Goal: Task Accomplishment & Management: Complete application form

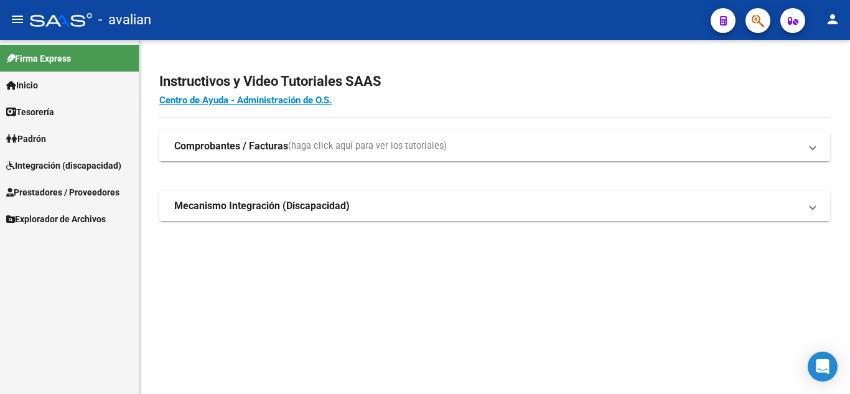
click at [317, 209] on strong "Mecanismo Integración (Discapacidad)" at bounding box center [262, 206] width 176 height 14
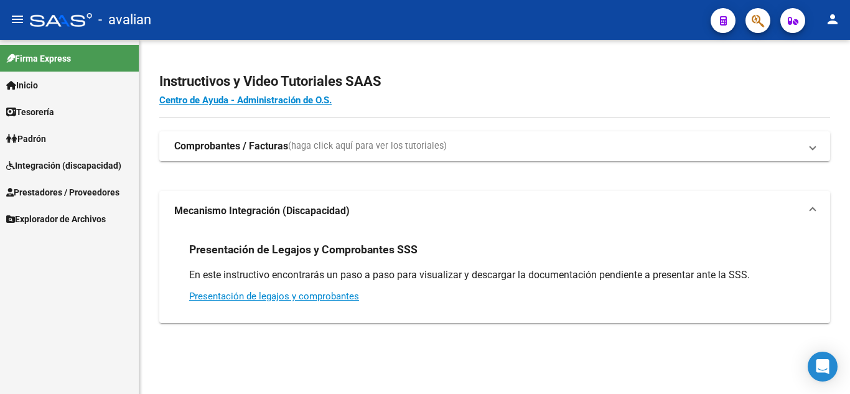
click at [317, 209] on strong "Mecanismo Integración (Discapacidad)" at bounding box center [262, 211] width 176 height 14
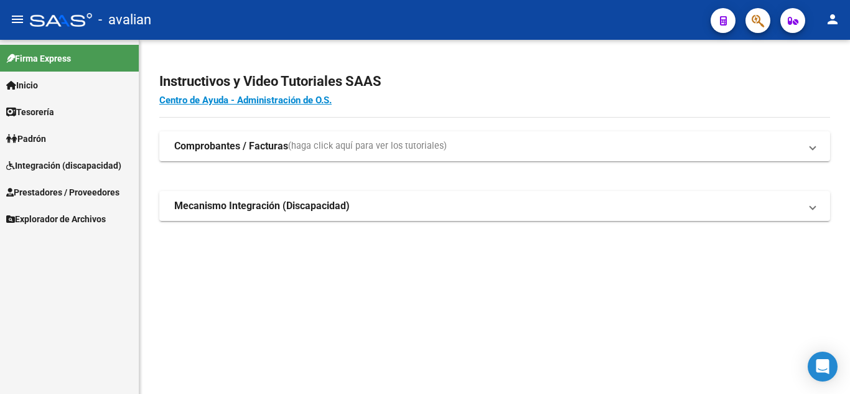
click at [49, 172] on link "Integración (discapacidad)" at bounding box center [69, 165] width 139 height 27
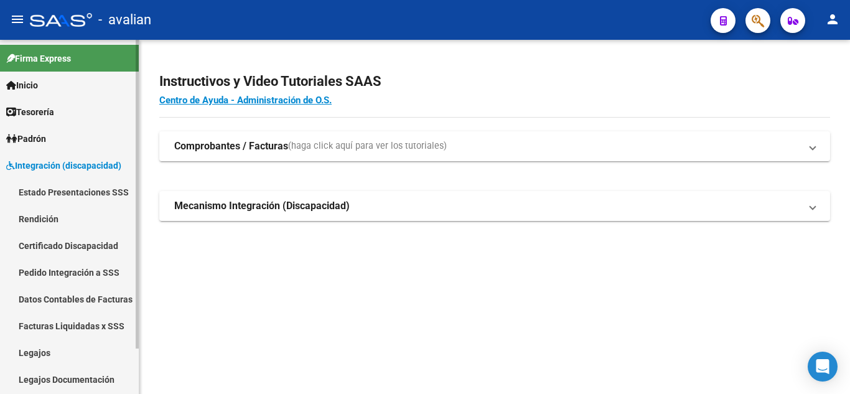
click at [41, 354] on link "Legajos" at bounding box center [69, 352] width 139 height 27
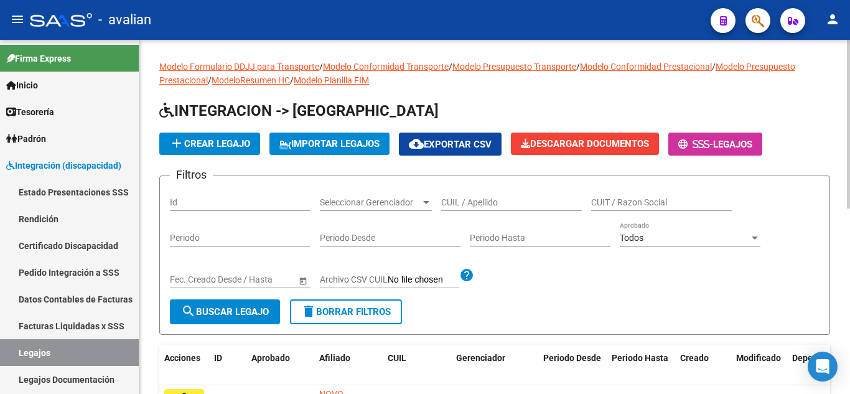
click at [477, 202] on input "CUIL / Apellido" at bounding box center [511, 202] width 141 height 11
paste input "20583150812"
type input "20583150812"
click at [230, 321] on button "search Buscar Legajo" at bounding box center [225, 311] width 110 height 25
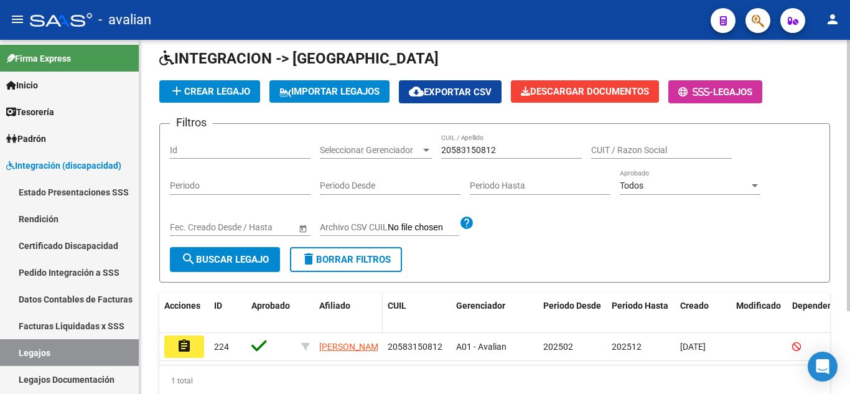
scroll to position [108, 0]
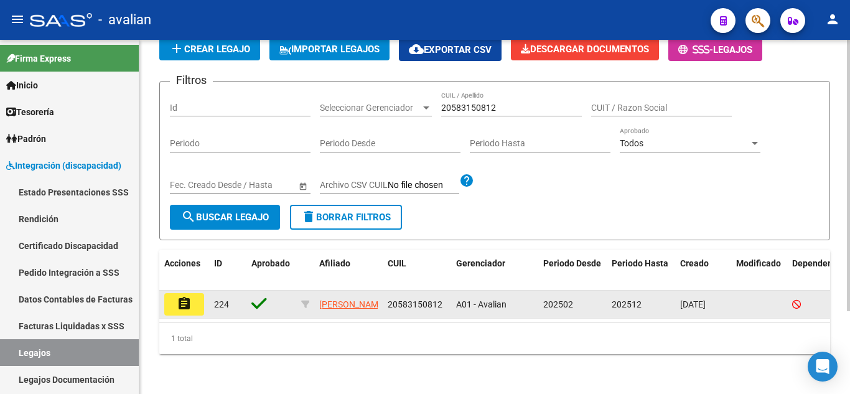
click at [194, 293] on button "assignment" at bounding box center [184, 304] width 40 height 22
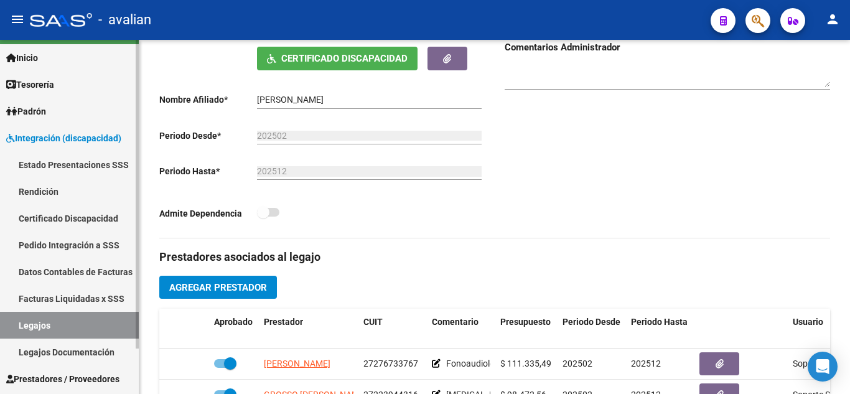
scroll to position [52, 0]
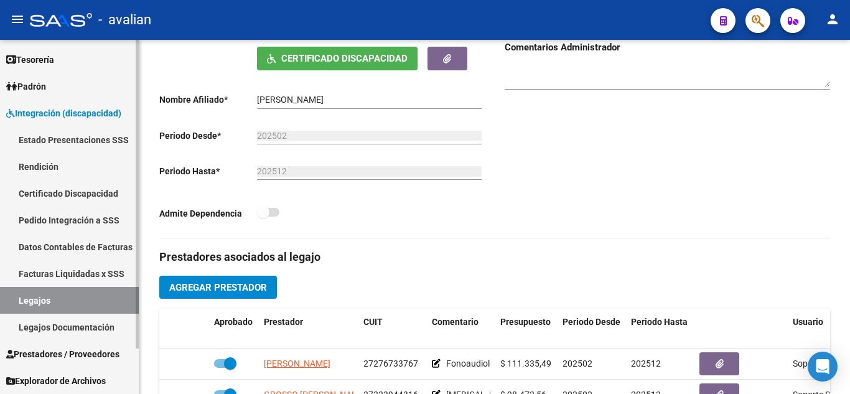
click at [62, 352] on span "Prestadores / Proveedores" at bounding box center [62, 354] width 113 height 14
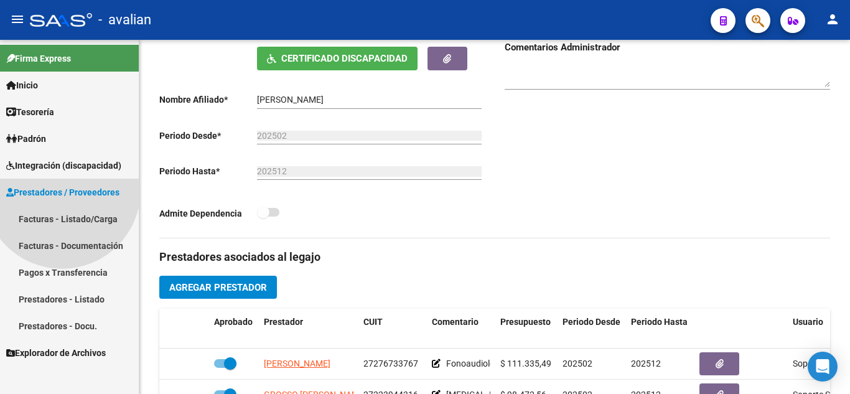
scroll to position [0, 0]
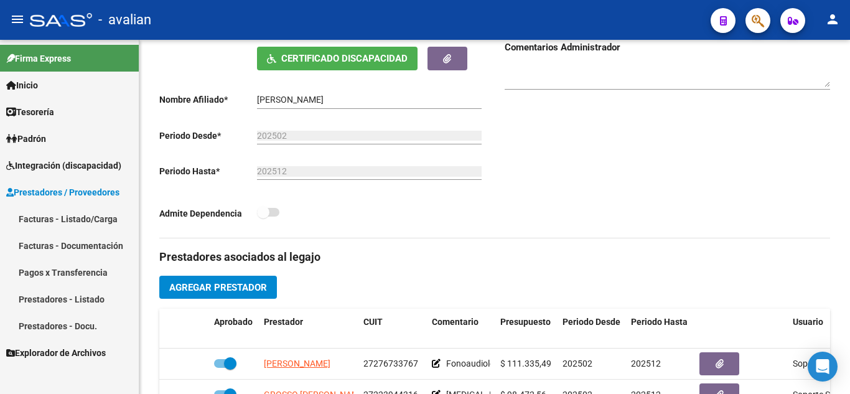
click at [70, 167] on span "Integración (discapacidad)" at bounding box center [63, 166] width 115 height 14
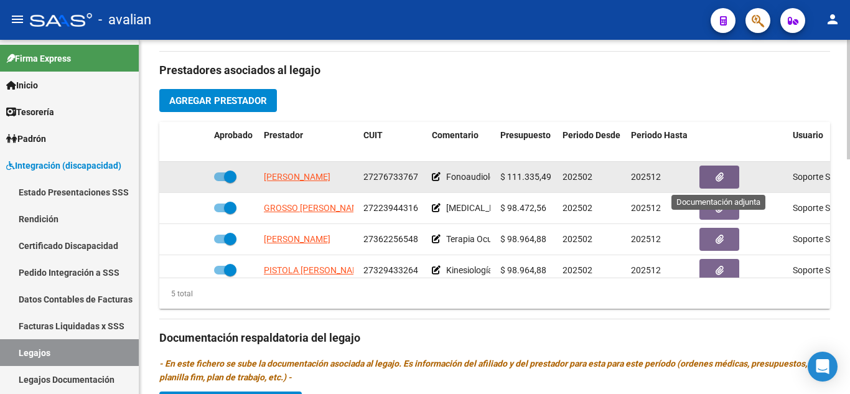
click at [728, 179] on button "button" at bounding box center [720, 177] width 40 height 23
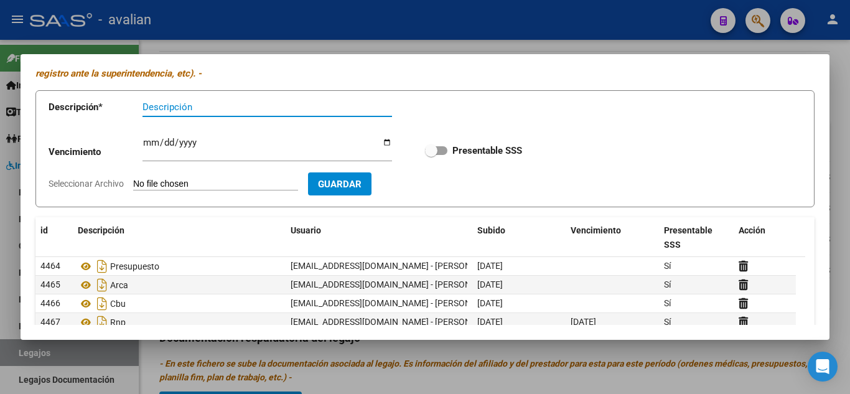
scroll to position [124, 0]
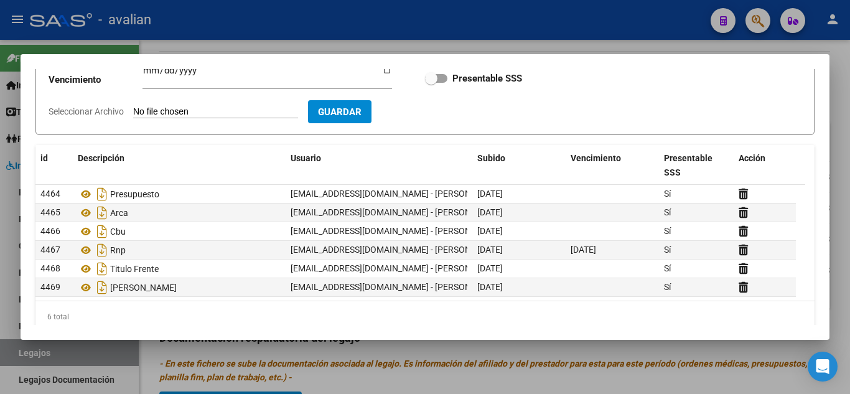
click at [308, 342] on div at bounding box center [425, 197] width 850 height 394
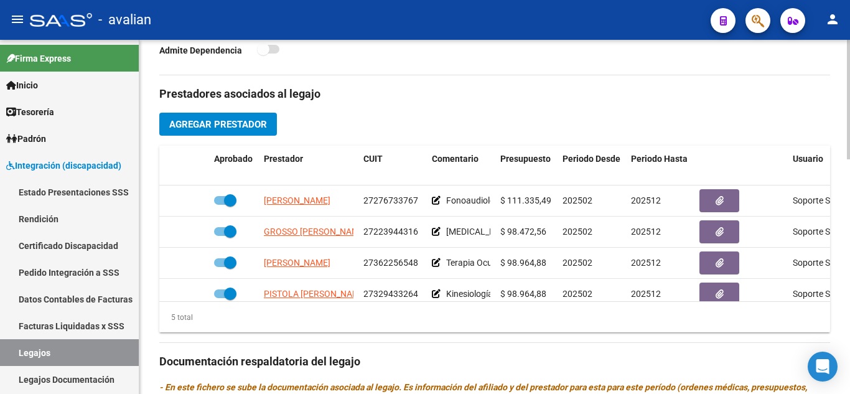
scroll to position [373, 0]
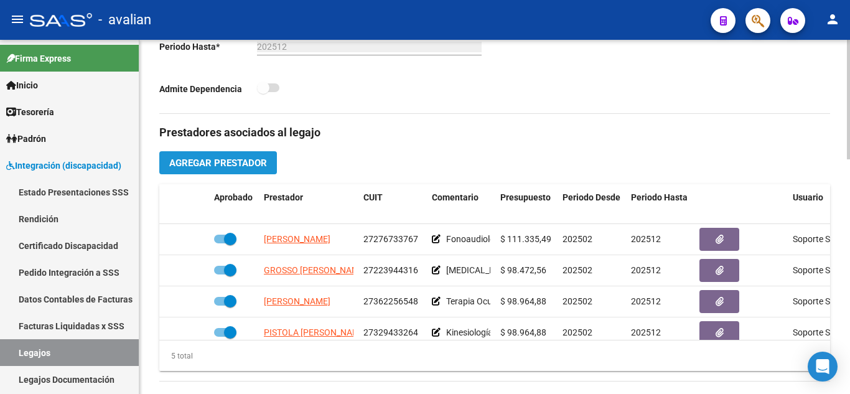
click at [247, 166] on span "Agregar Prestador" at bounding box center [218, 162] width 98 height 11
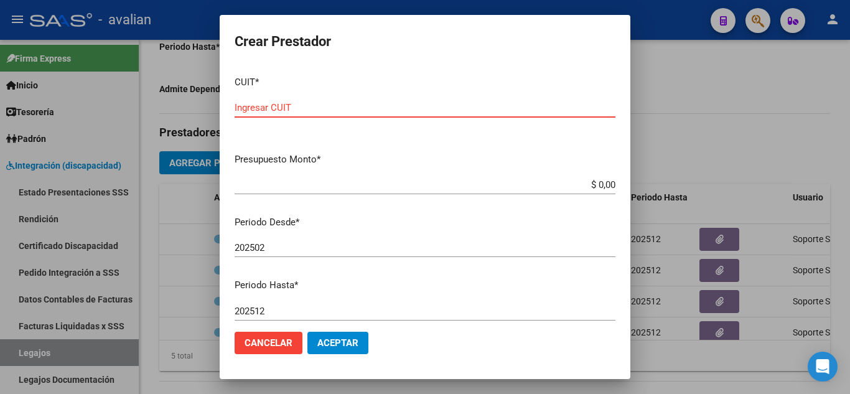
paste input "27-42787867-6"
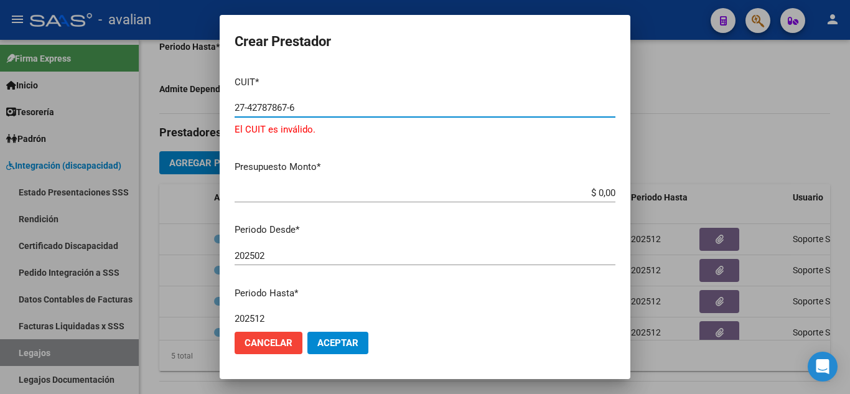
type input "27-42787867-6"
click at [314, 190] on input "$ 0,00" at bounding box center [425, 192] width 381 height 11
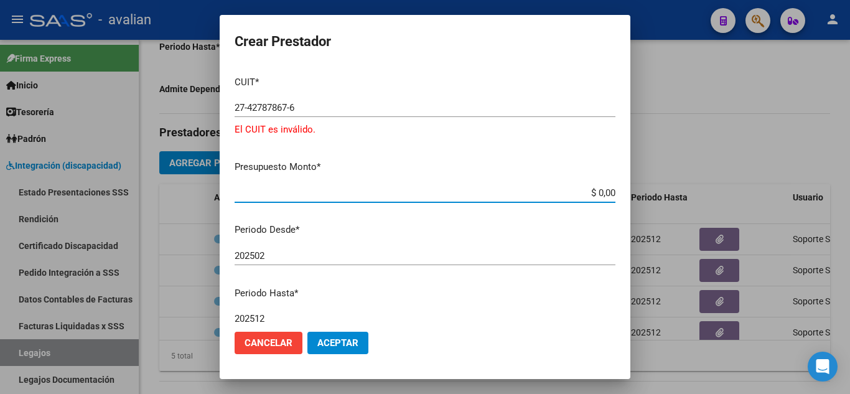
click at [467, 193] on input "$ 0,00" at bounding box center [425, 192] width 381 height 11
type input "$ 161.565,28"
click at [337, 251] on input "202502" at bounding box center [425, 255] width 381 height 11
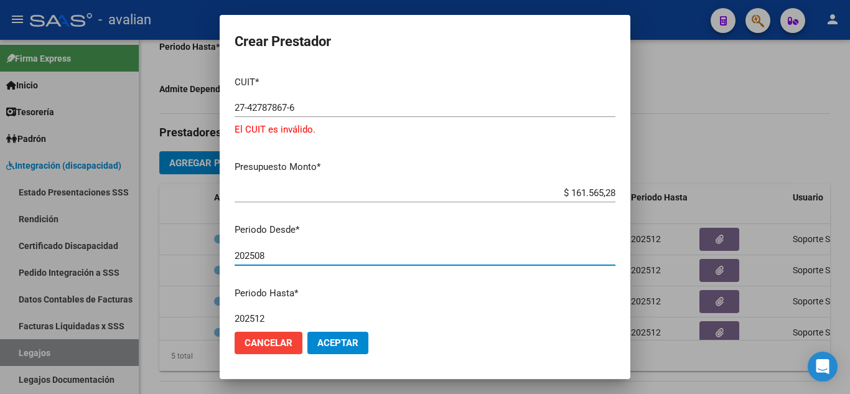
type input "202508"
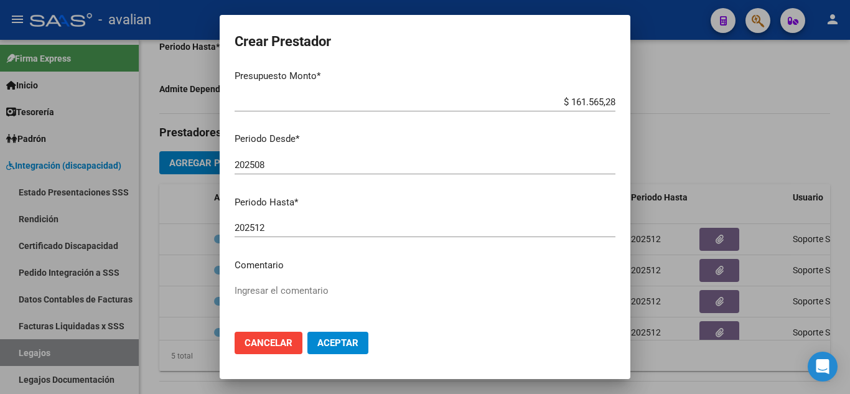
scroll to position [179, 0]
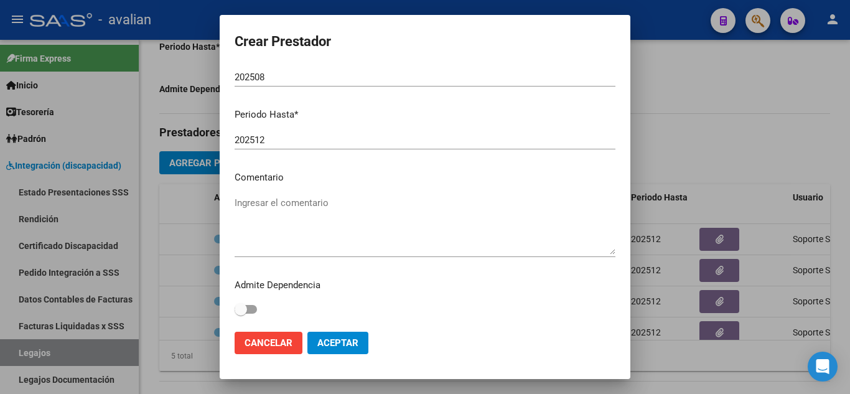
click at [293, 139] on input "202512" at bounding box center [425, 139] width 381 height 11
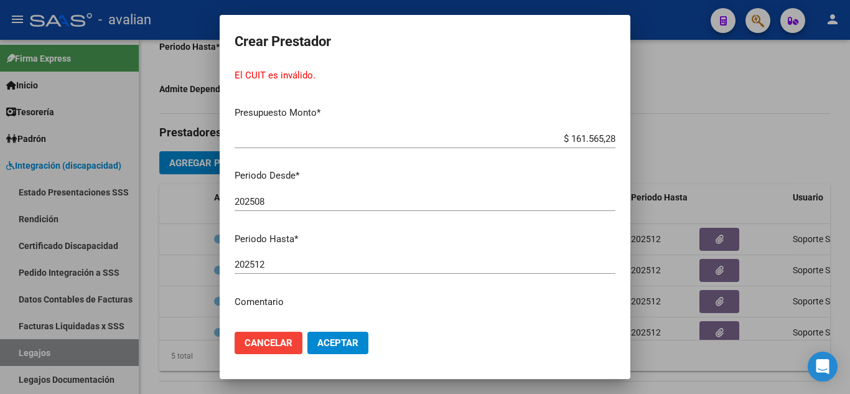
scroll to position [0, 0]
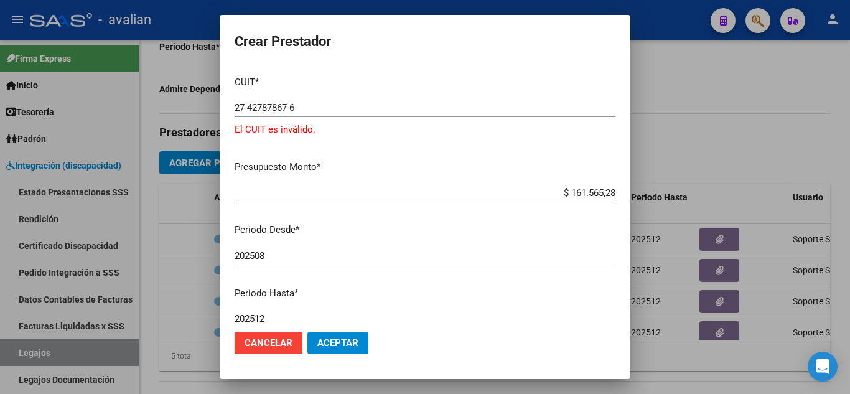
click at [273, 117] on div "27-42787867-6 Ingresar CUIT" at bounding box center [425, 107] width 381 height 19
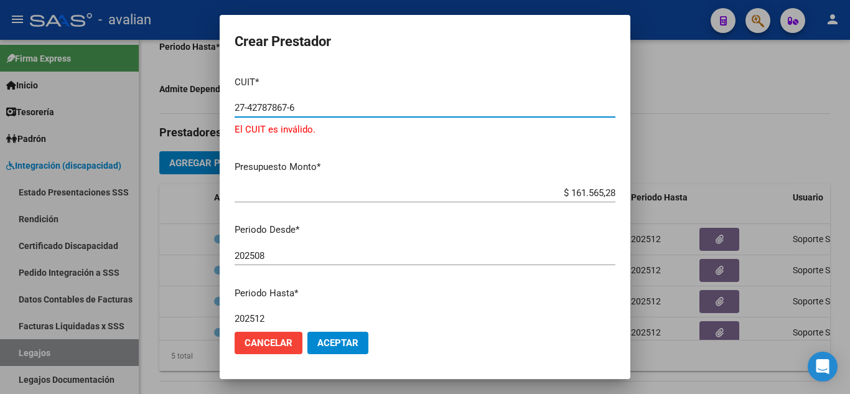
click at [264, 107] on input "27-42787867-6" at bounding box center [425, 107] width 381 height 11
click at [263, 105] on input "27-42787867-6" at bounding box center [425, 107] width 381 height 11
click at [259, 103] on input "27-42787867-6" at bounding box center [425, 107] width 381 height 11
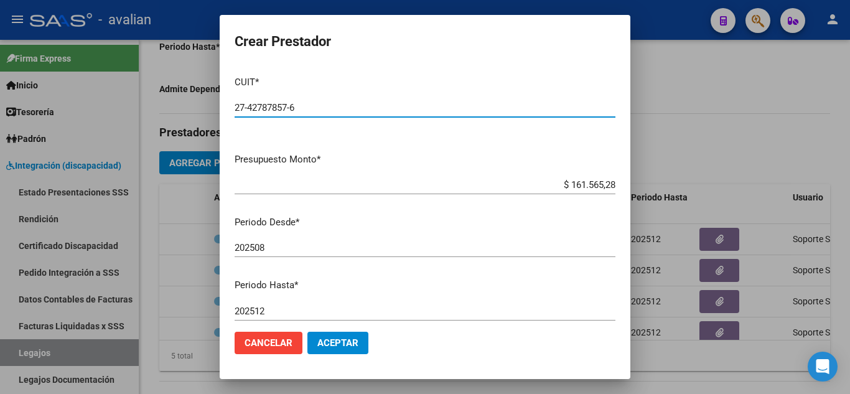
type input "27-42787857-6"
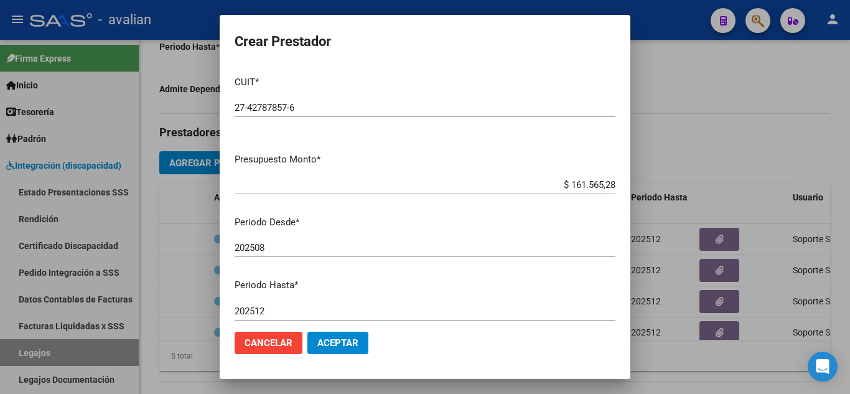
click at [392, 177] on div "$ 161.565,28 Ingresar el monto" at bounding box center [425, 185] width 381 height 19
click at [357, 338] on span "Aceptar" at bounding box center [337, 342] width 41 height 11
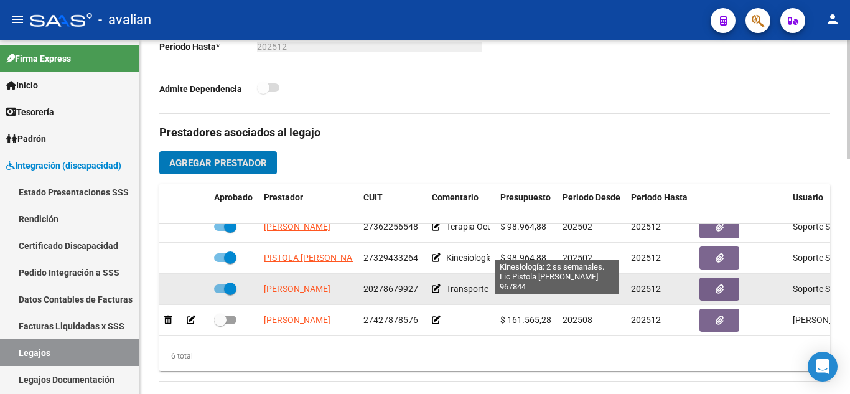
scroll to position [85, 0]
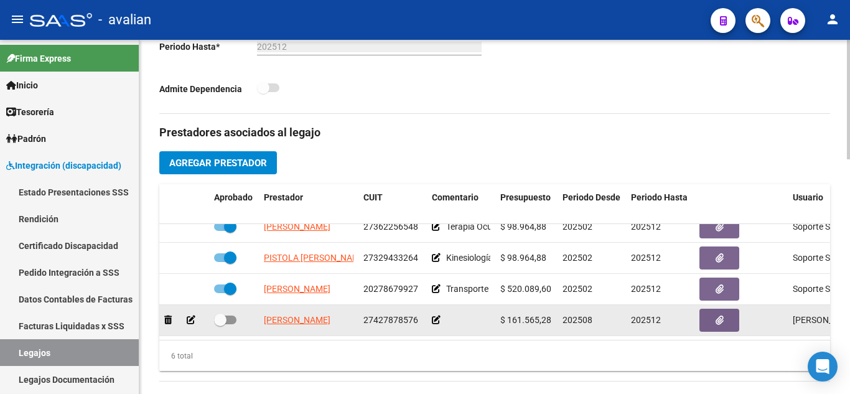
click at [439, 316] on icon at bounding box center [436, 320] width 9 height 9
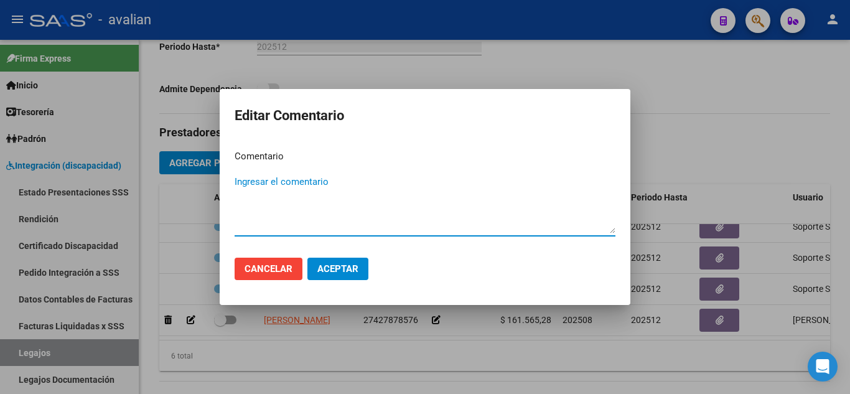
click at [628, 319] on div at bounding box center [425, 197] width 850 height 394
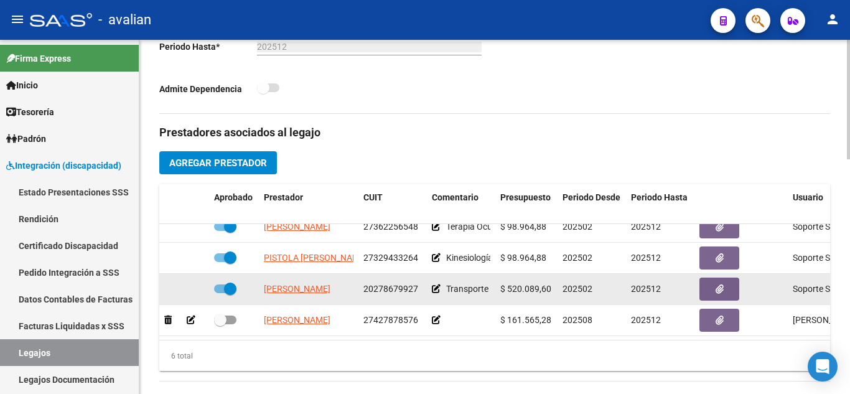
click at [436, 284] on icon at bounding box center [436, 288] width 9 height 9
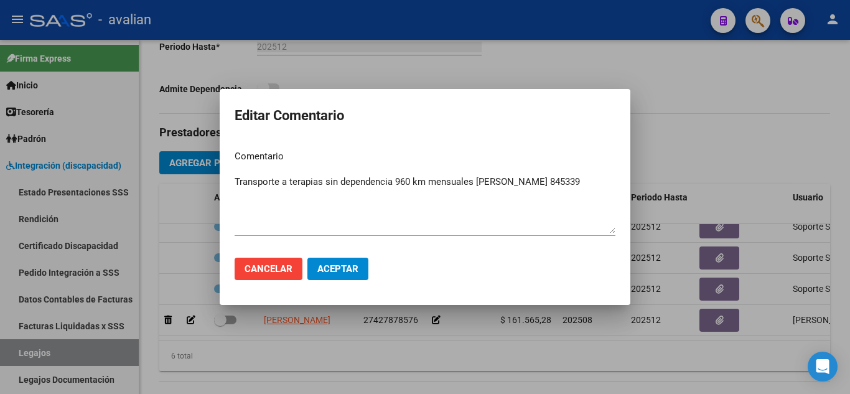
click at [661, 172] on div at bounding box center [425, 197] width 850 height 394
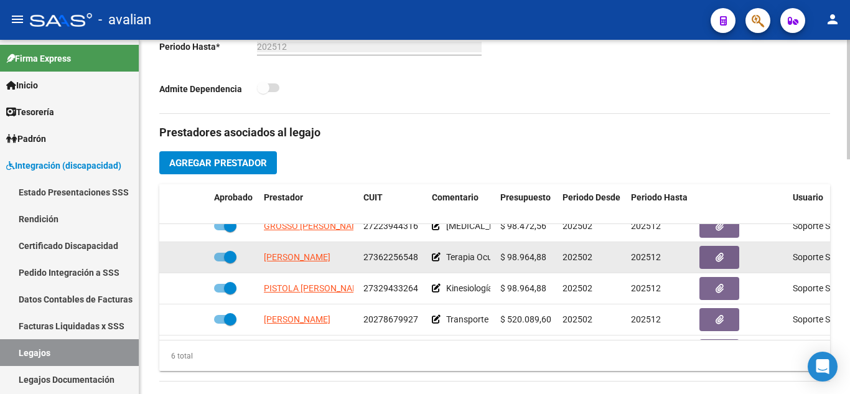
scroll to position [22, 0]
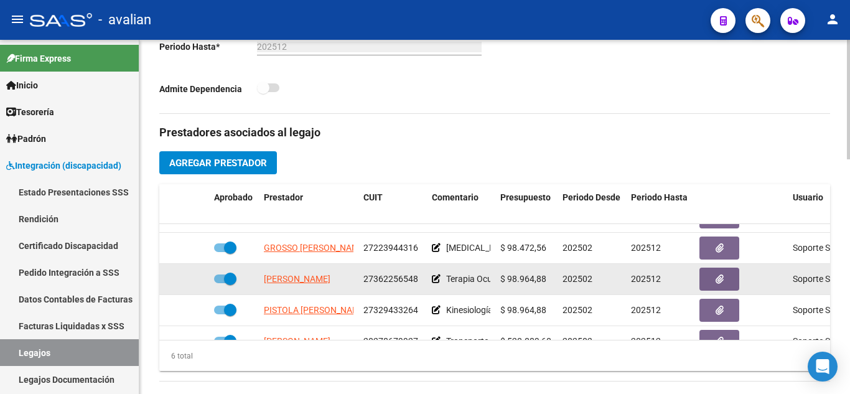
click at [441, 278] on div "Terapia Ocupacional: 2 ss semanales Lic [PERSON_NAME] Ma. [GEOGRAPHIC_DATA] Num…" at bounding box center [461, 279] width 59 height 14
click at [437, 278] on icon at bounding box center [436, 278] width 9 height 9
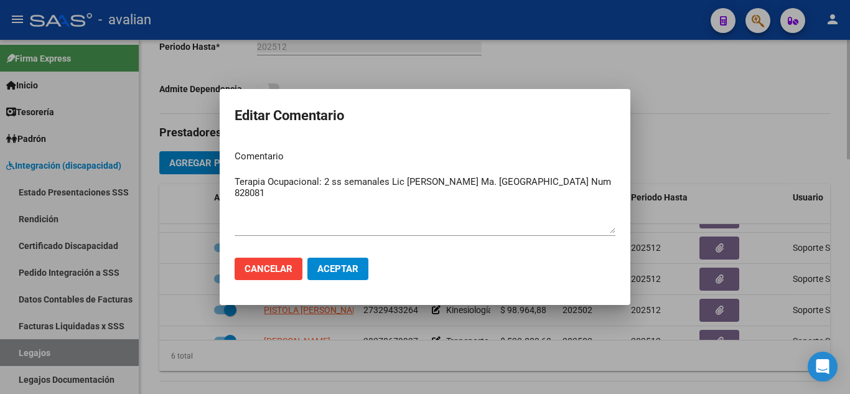
drag, startPoint x: 672, startPoint y: 170, endPoint x: 609, endPoint y: 207, distance: 73.1
click at [673, 170] on div at bounding box center [425, 197] width 850 height 394
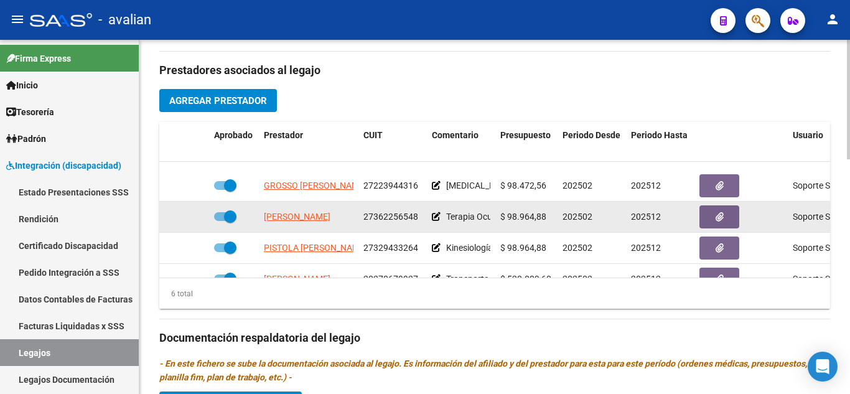
scroll to position [85, 0]
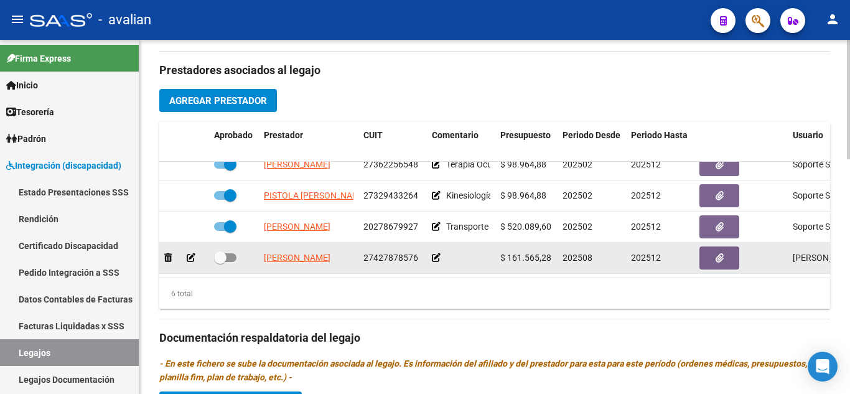
click at [438, 253] on icon at bounding box center [436, 257] width 9 height 9
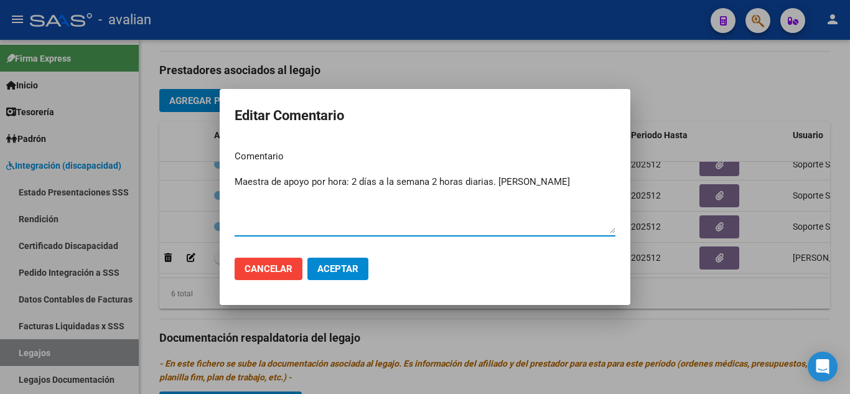
type textarea "Maestra de apoyo por hora: 2 días a la semana 2 horas diarias. [PERSON_NAME]"
click at [335, 265] on span "Aceptar" at bounding box center [337, 268] width 41 height 11
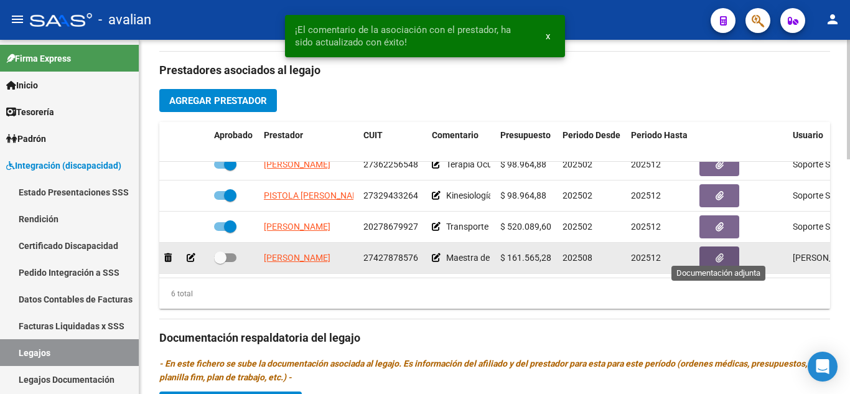
click at [711, 248] on button "button" at bounding box center [720, 257] width 40 height 23
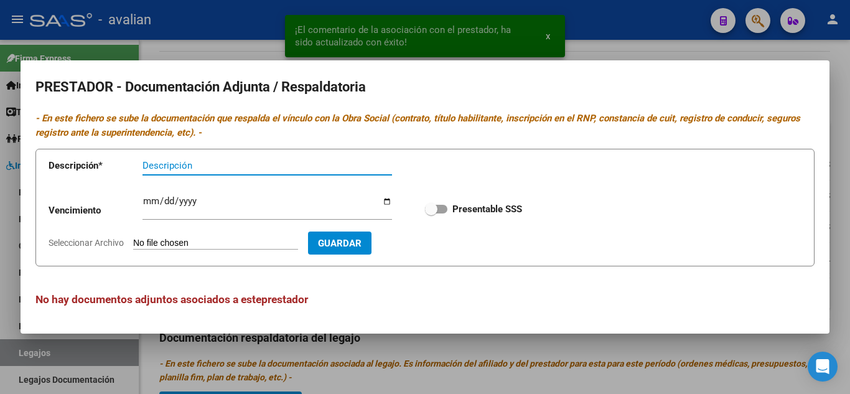
click at [161, 167] on input "Descripción" at bounding box center [268, 165] width 250 height 11
click at [200, 246] on input "Seleccionar Archivo" at bounding box center [215, 244] width 165 height 12
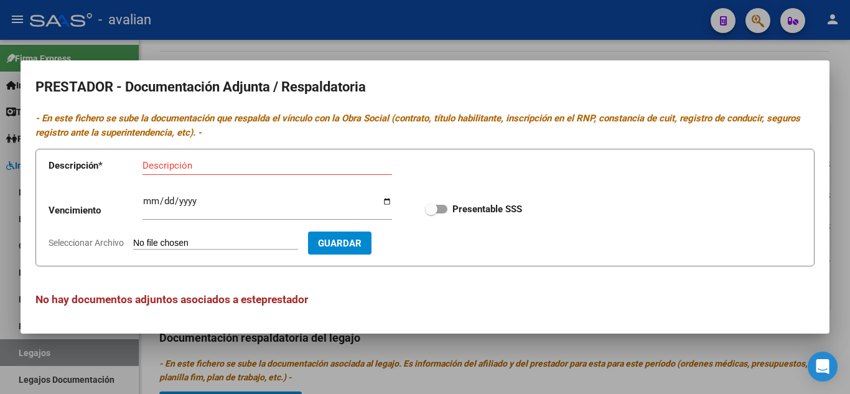
type input "C:\fakepath\TITULO 1.jpeg"
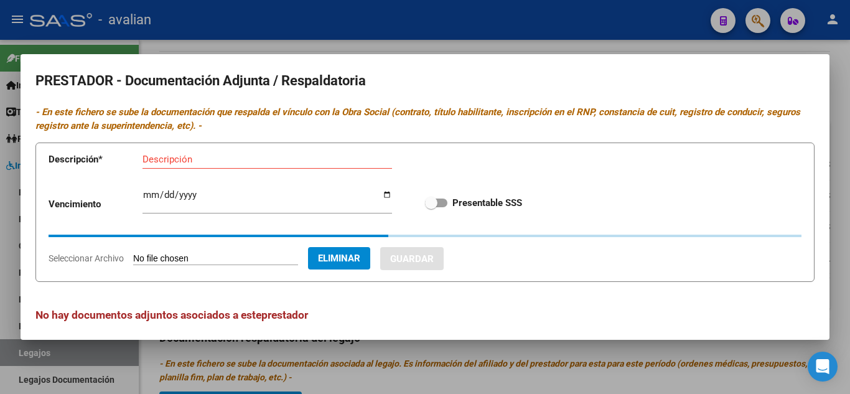
click at [171, 165] on div "Descripción" at bounding box center [268, 159] width 250 height 19
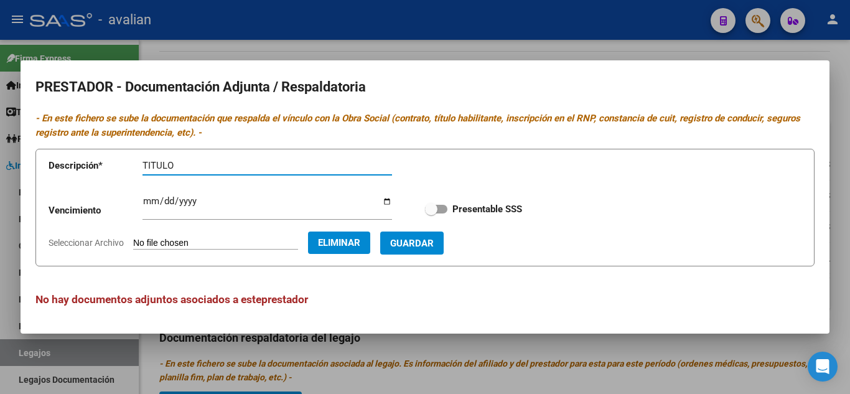
type input "TITULO"
click at [441, 210] on span at bounding box center [436, 209] width 22 height 9
click at [431, 213] on input "Presentable SSS" at bounding box center [431, 213] width 1 height 1
checkbox input "true"
click at [425, 247] on span "Guardar" at bounding box center [412, 243] width 44 height 11
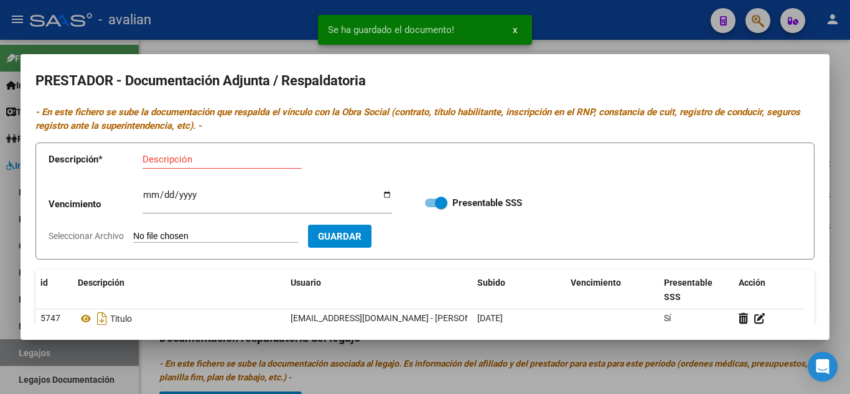
click at [189, 161] on input "Descripción" at bounding box center [222, 159] width 159 height 11
click at [174, 233] on input "Seleccionar Archivo" at bounding box center [215, 237] width 165 height 12
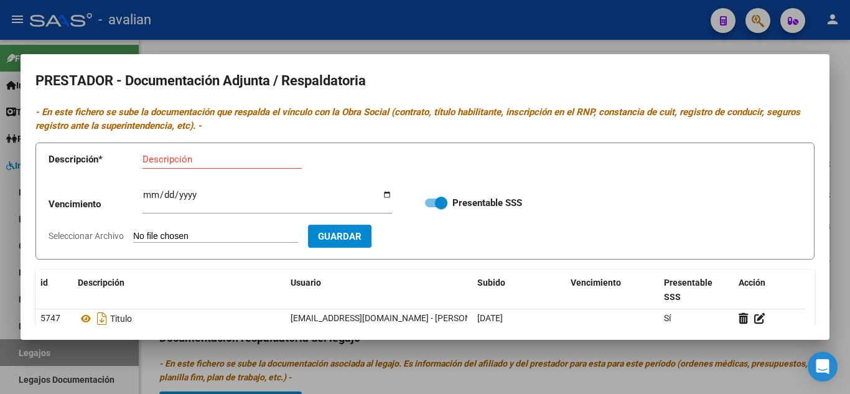
type input "C:\fakepath\ARCA.jpeg"
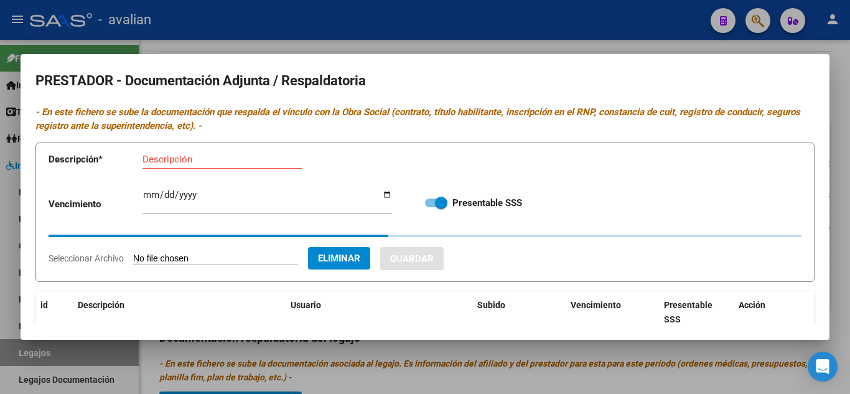
click at [195, 150] on div "Descripción" at bounding box center [222, 159] width 159 height 19
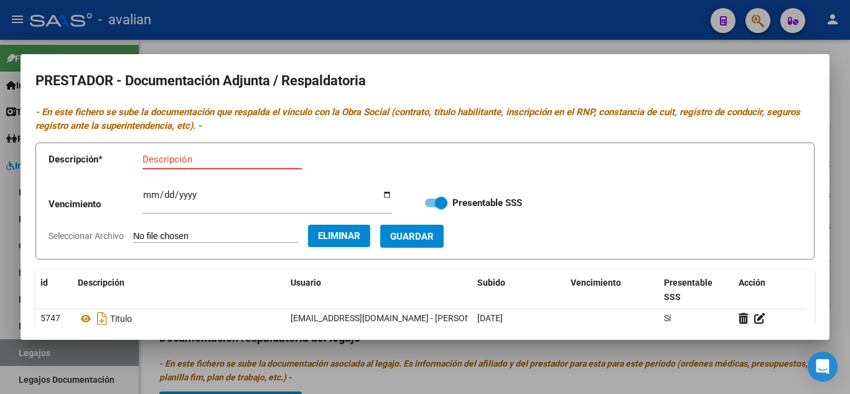
click at [195, 152] on div "Descripción" at bounding box center [222, 159] width 159 height 19
type input "ARCA"
click at [444, 245] on button "Guardar" at bounding box center [411, 236] width 63 height 23
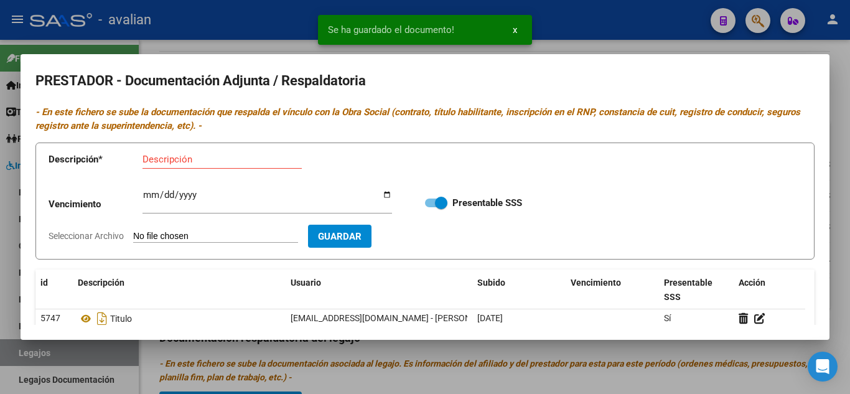
click at [204, 163] on input "Descripción" at bounding box center [222, 159] width 159 height 11
type input "CBU"
click at [190, 239] on input "Seleccionar Archivo" at bounding box center [215, 237] width 165 height 12
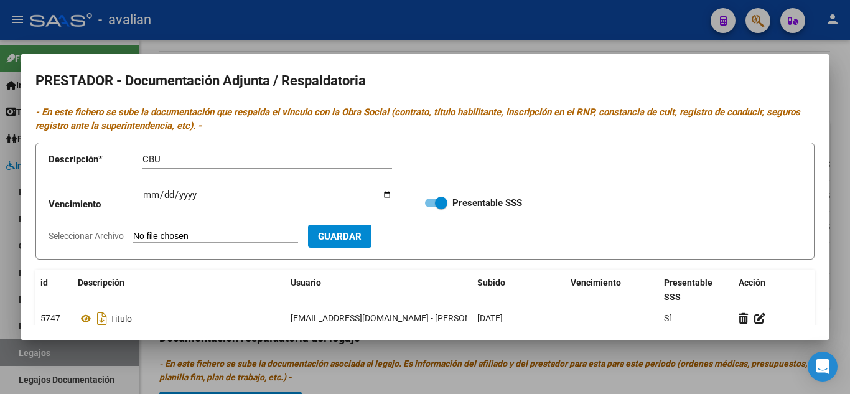
type input "C:\fakepath\CBU.jpeg"
drag, startPoint x: 436, startPoint y: 232, endPoint x: 396, endPoint y: 227, distance: 39.4
click at [434, 232] on span "Guardar" at bounding box center [412, 236] width 44 height 11
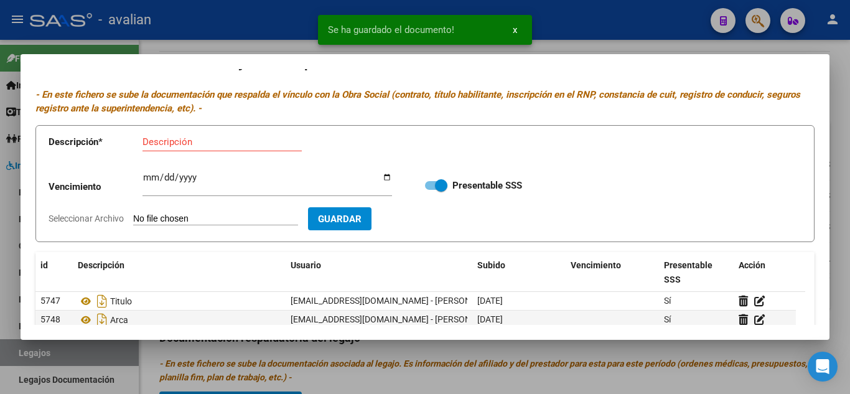
scroll to position [17, 0]
click at [174, 212] on form "Descripción * Descripción Vencimiento Ingresar vencimiento Presentable SSS Sele…" at bounding box center [424, 185] width 779 height 118
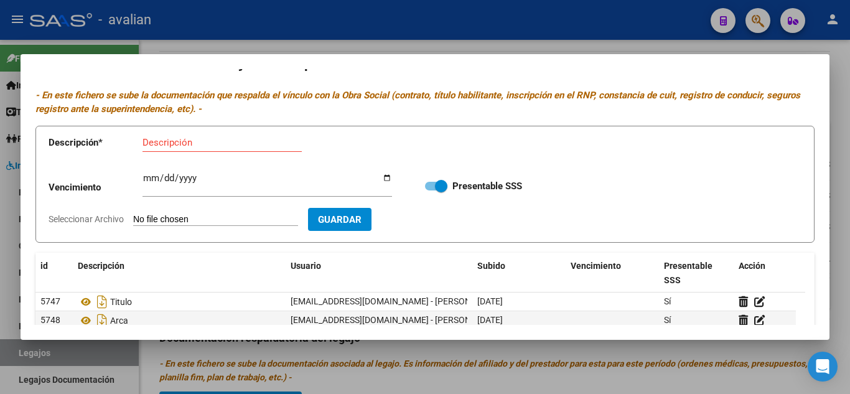
click at [159, 224] on input "Seleccionar Archivo" at bounding box center [215, 220] width 165 height 12
type input "C:\fakepath\ANALITICO.jpeg"
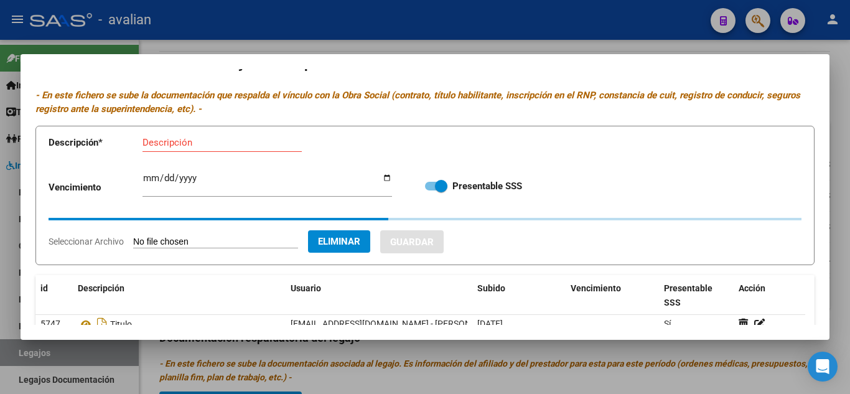
click at [166, 140] on input "Descripción" at bounding box center [222, 142] width 159 height 11
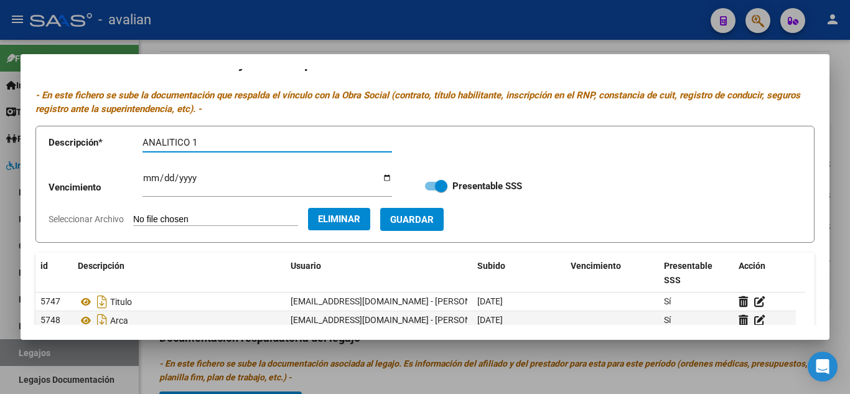
type input "ANALITICO 1"
click at [444, 208] on button "Guardar" at bounding box center [411, 219] width 63 height 23
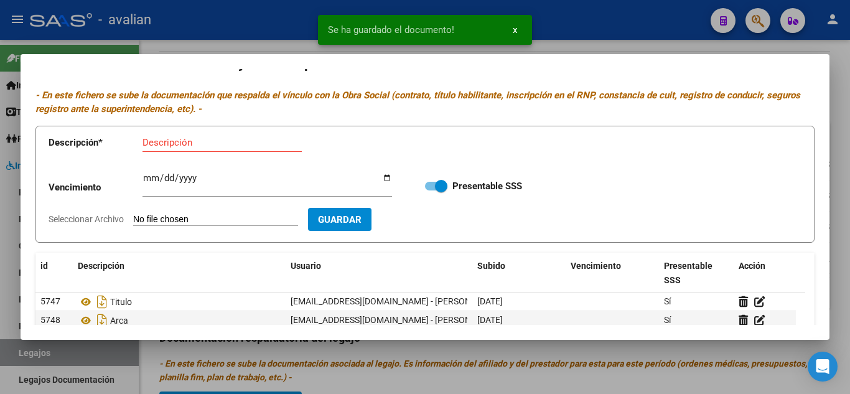
click at [274, 220] on input "Seleccionar Archivo" at bounding box center [215, 220] width 165 height 12
type input "C:\fakepath\ANALITICO 2.jpeg"
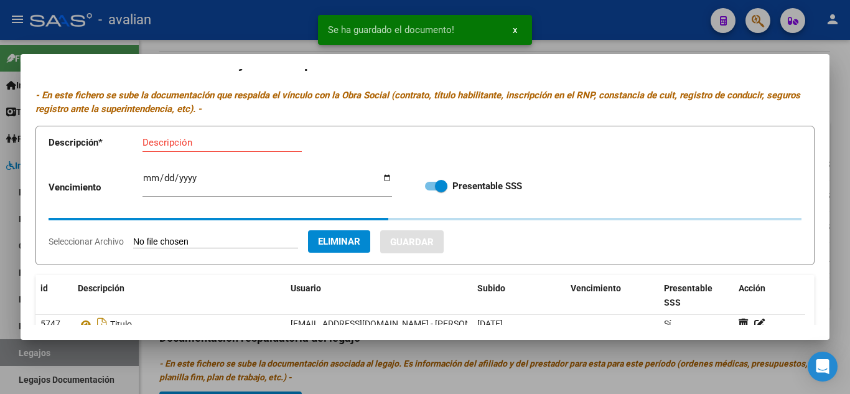
click at [165, 147] on input "Descripción" at bounding box center [222, 142] width 159 height 11
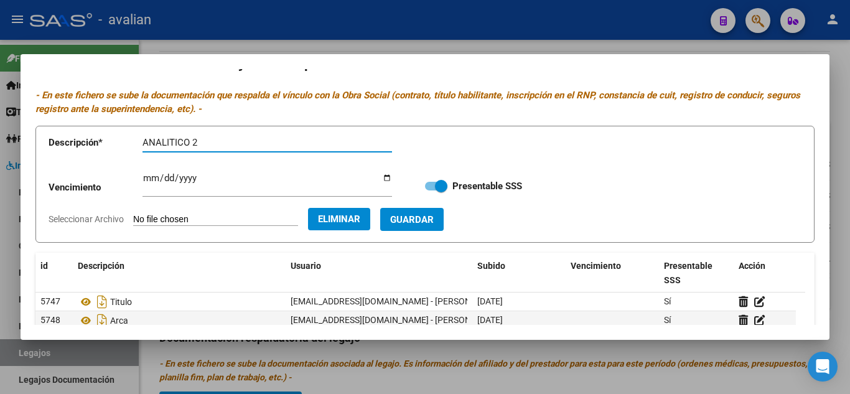
type input "ANALITICO 2"
click at [434, 218] on span "Guardar" at bounding box center [412, 219] width 44 height 11
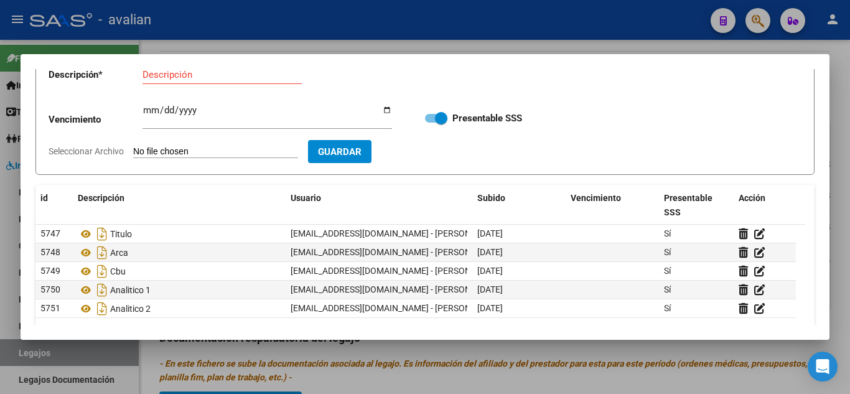
scroll to position [141, 0]
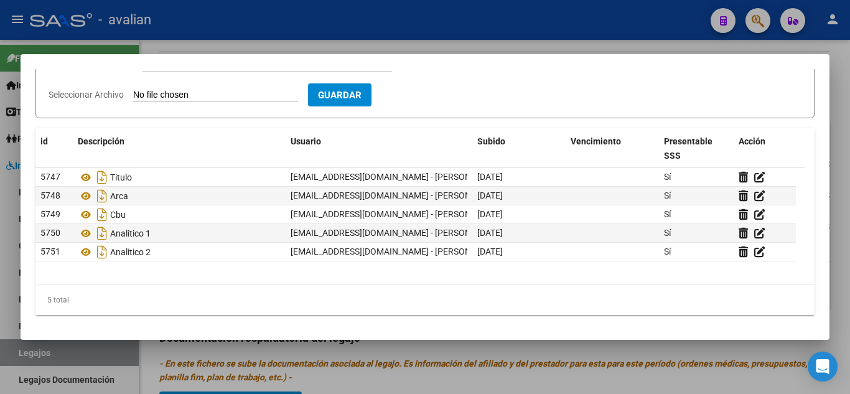
click at [393, 355] on div at bounding box center [425, 197] width 850 height 394
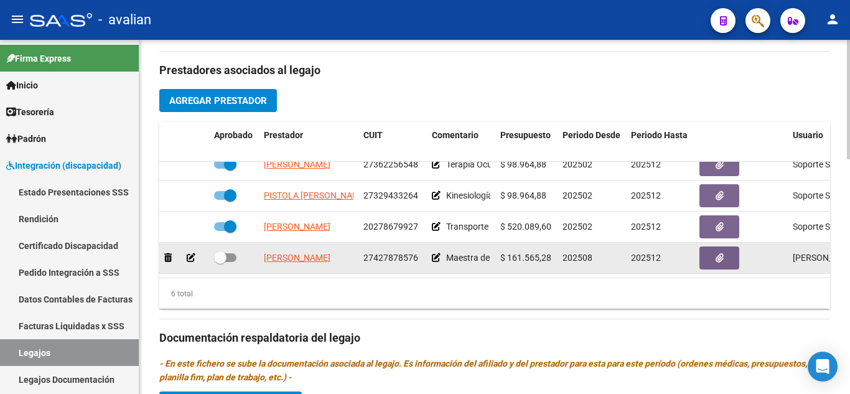
click at [217, 251] on span at bounding box center [220, 257] width 12 height 12
click at [220, 262] on input "checkbox" at bounding box center [220, 262] width 1 height 1
checkbox input "true"
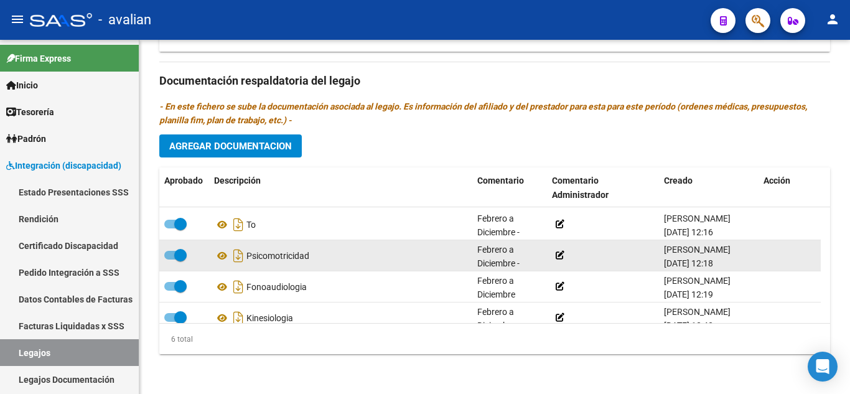
scroll to position [0, 0]
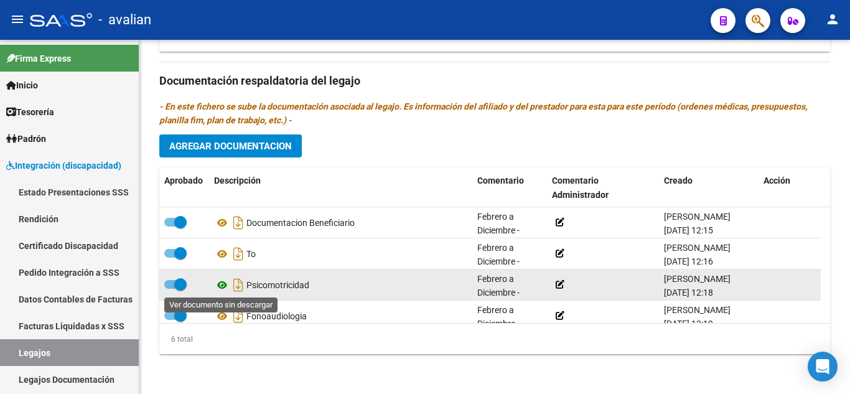
click at [225, 286] on icon at bounding box center [222, 285] width 16 height 15
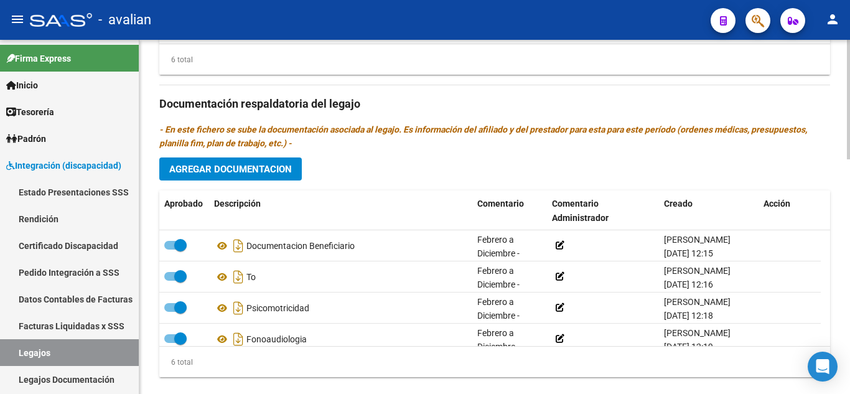
scroll to position [694, 0]
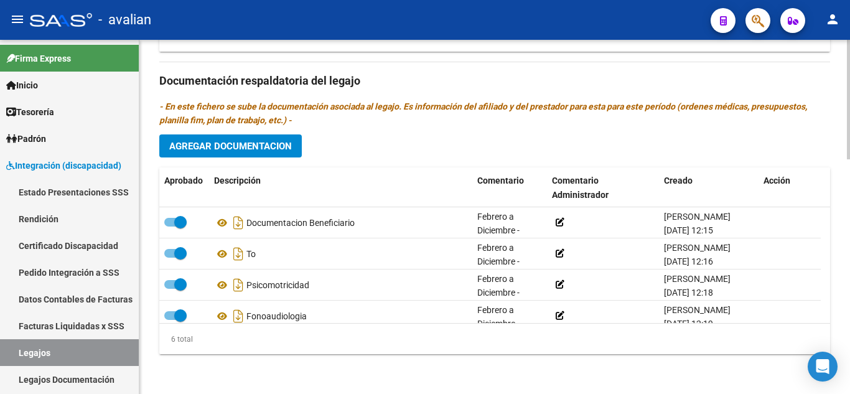
click at [241, 139] on button "Agregar Documentacion" at bounding box center [230, 145] width 143 height 23
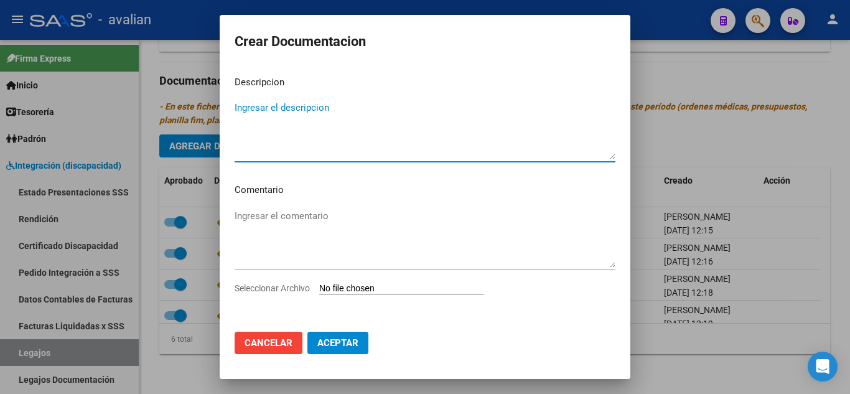
click at [679, 111] on div at bounding box center [425, 197] width 850 height 394
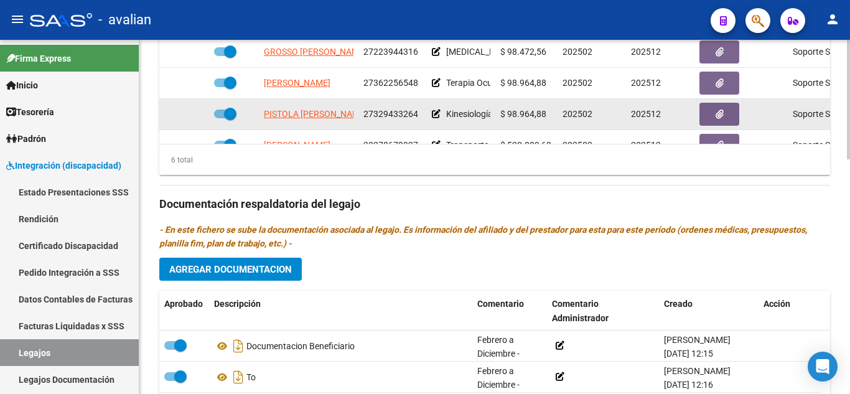
scroll to position [85, 0]
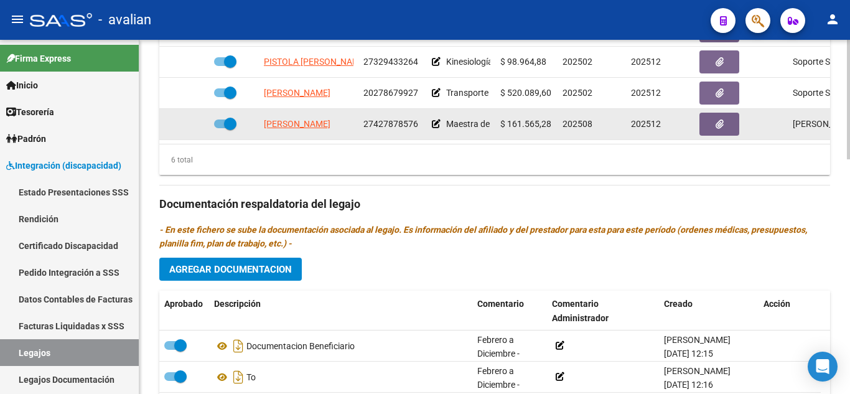
click at [459, 119] on span "Maestra de apoyo por hora: 2 días a la semana 2 horas diarias. [PERSON_NAME]" at bounding box center [601, 124] width 310 height 10
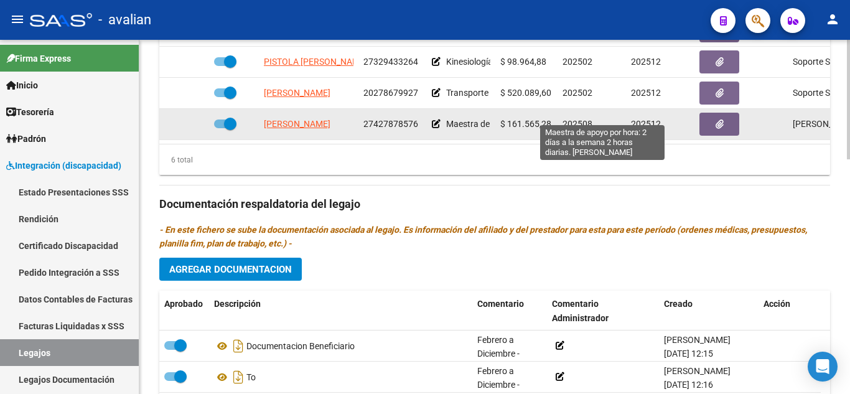
click at [459, 119] on span "Maestra de apoyo por hora: 2 días a la semana 2 horas diarias. [PERSON_NAME]" at bounding box center [601, 124] width 310 height 10
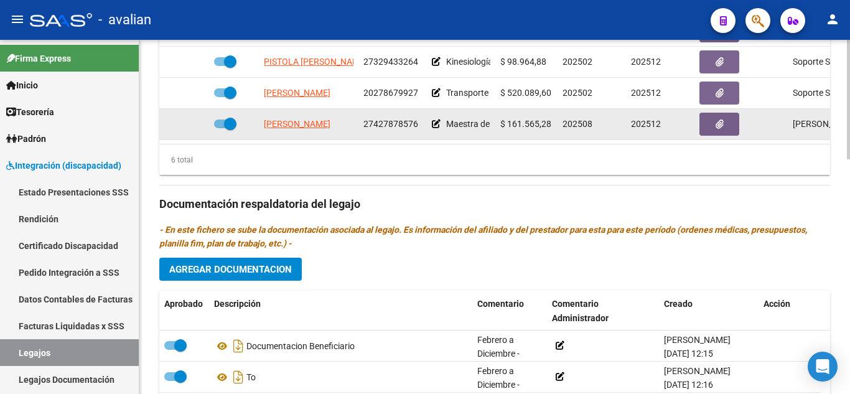
click at [459, 119] on span "Maestra de apoyo por hora: 2 días a la semana 2 horas diarias. [PERSON_NAME]" at bounding box center [601, 124] width 310 height 10
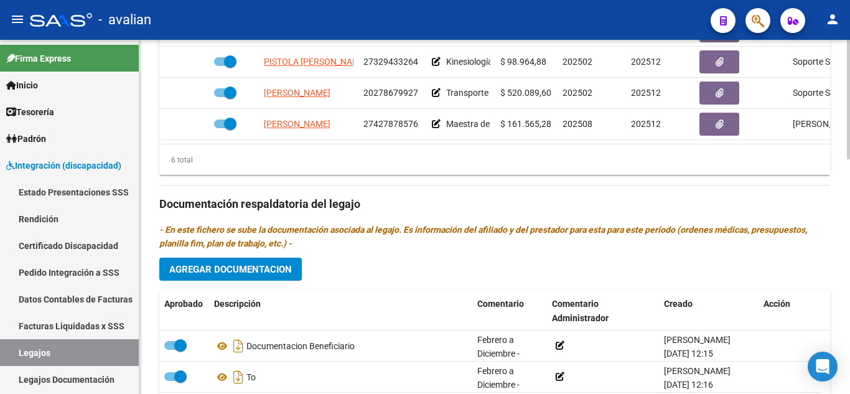
copy div "Maestra de apoyo por hora: 2 días a la semana 2 horas diarias. [PERSON_NAME]"
click at [225, 270] on span "Agregar Documentacion" at bounding box center [230, 269] width 123 height 11
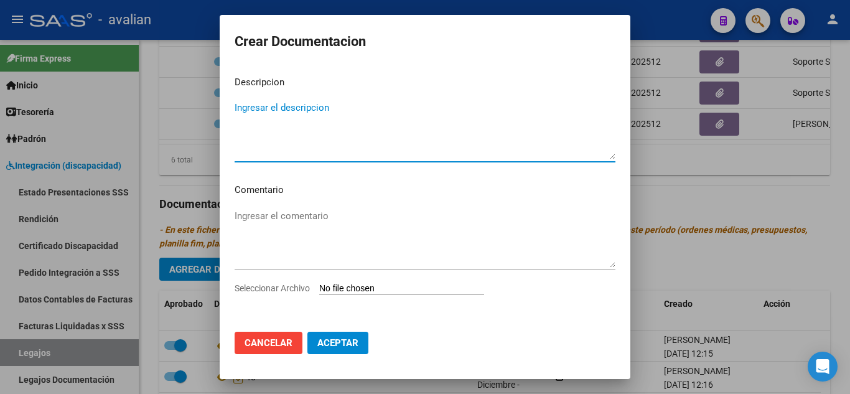
paste textarea "Maestra de apoyo por hora: 2 días a la semana 2 horas diarias. [PERSON_NAME]"
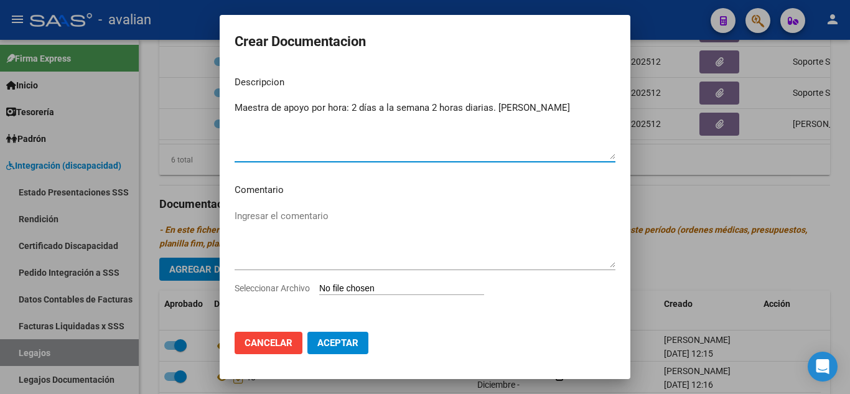
drag, startPoint x: 354, startPoint y: 106, endPoint x: 634, endPoint y: 100, distance: 280.1
click at [634, 100] on div "Crear Documentacion Descripcion Maestra de apoyo por hora: 2 días a la semana 2…" at bounding box center [425, 197] width 850 height 394
type textarea "Maestra de apoyo por hora"
click at [369, 210] on textarea "Ingresar el comentario" at bounding box center [425, 238] width 381 height 59
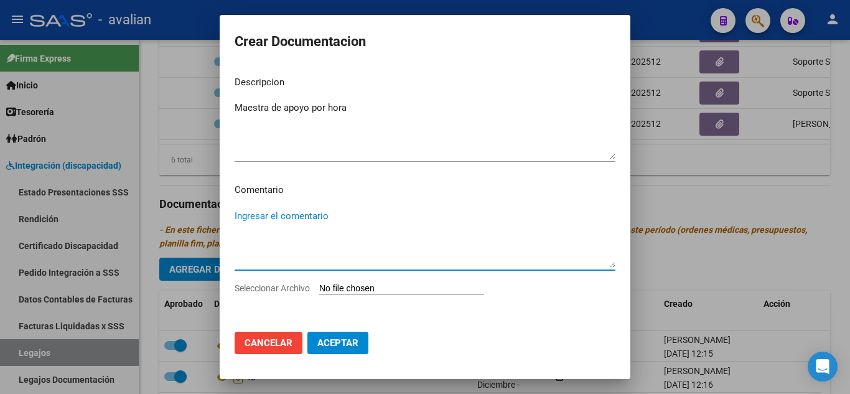
paste textarea "Maestra de apoyo por hora: 2 días a la semana 2 horas diarias. [PERSON_NAME]"
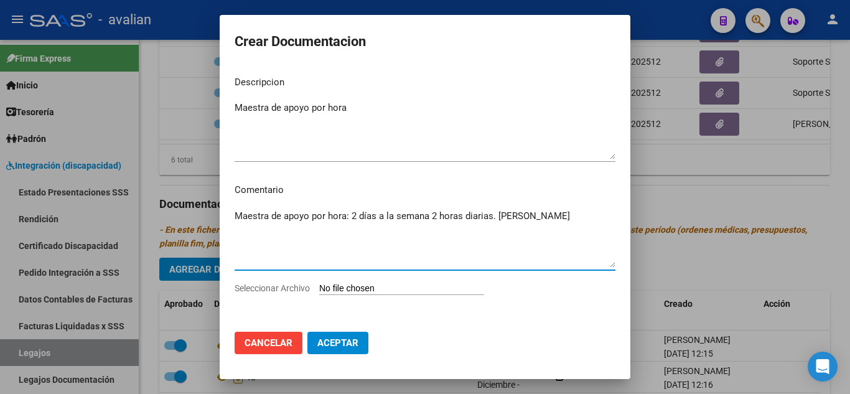
drag, startPoint x: 357, startPoint y: 215, endPoint x: 85, endPoint y: 215, distance: 272.6
click at [85, 215] on div "Crear Documentacion Descripcion Maestra de apoyo por hora Ingresar el descripci…" at bounding box center [425, 197] width 850 height 394
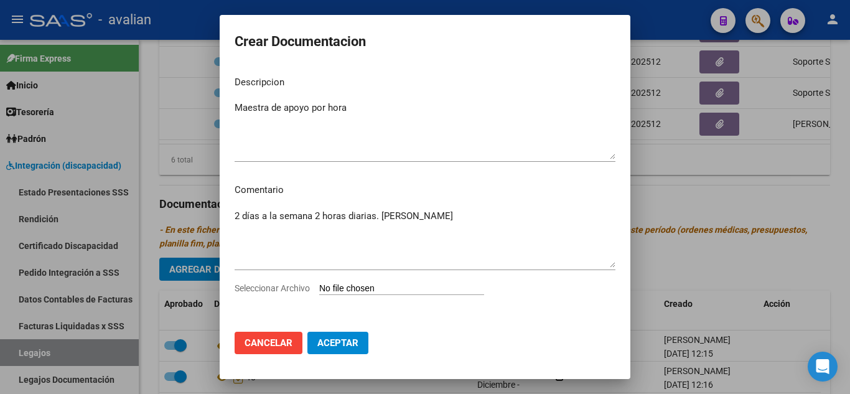
click at [378, 290] on input "Seleccionar Archivo" at bounding box center [401, 289] width 165 height 12
click at [467, 220] on textarea "2 días a la semana 2 horas diarias. [PERSON_NAME]" at bounding box center [425, 238] width 381 height 59
type textarea "2 días a la semana 2 horas diarias. [PERSON_NAME] Acta acuerdo + CAR"
click at [349, 293] on input "Seleccionar Archivo" at bounding box center [401, 289] width 165 height 12
type input "C:\fakepath\ilovepdf_merged.pdf"
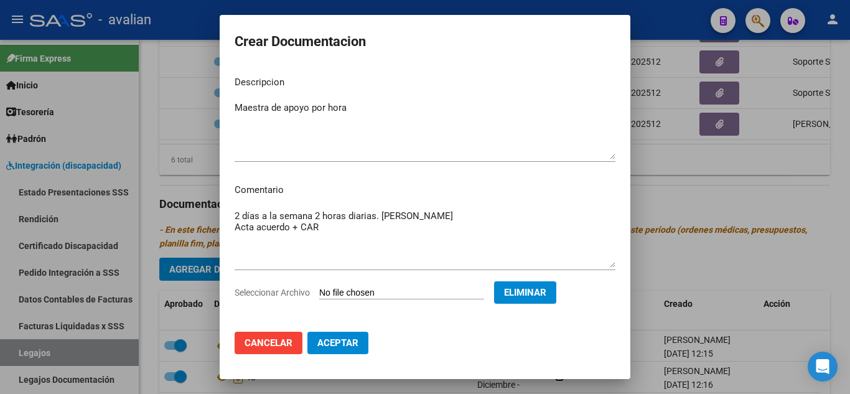
click at [429, 304] on div "Seleccionar Archivo Eliminar" at bounding box center [425, 295] width 381 height 28
click at [342, 339] on span "Aceptar" at bounding box center [337, 342] width 41 height 11
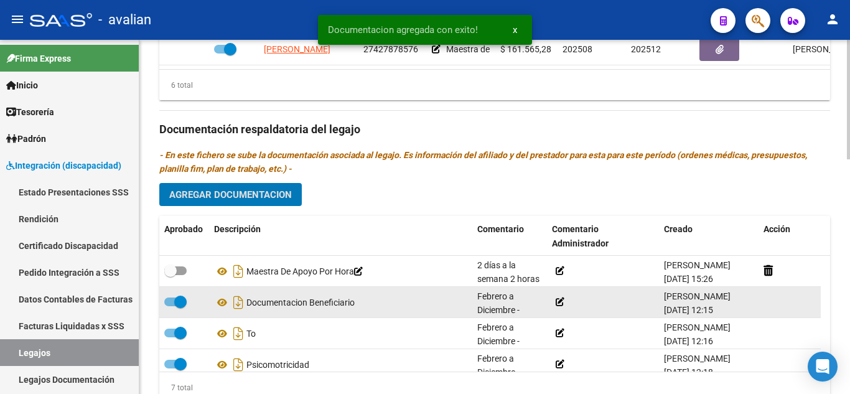
scroll to position [694, 0]
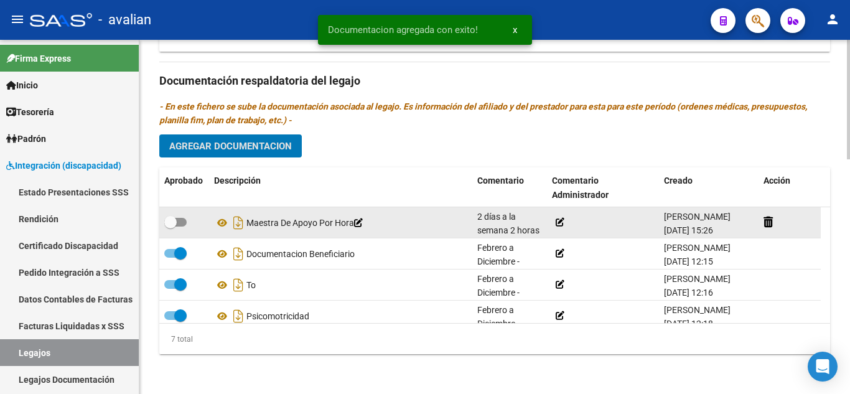
click at [171, 219] on span at bounding box center [170, 222] width 12 height 12
click at [171, 227] on input "checkbox" at bounding box center [170, 227] width 1 height 1
checkbox input "true"
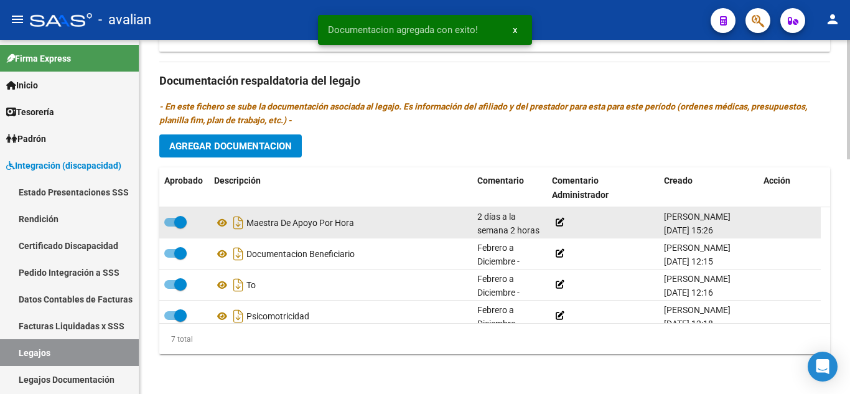
drag, startPoint x: 304, startPoint y: 223, endPoint x: 347, endPoint y: 220, distance: 42.4
click at [347, 220] on div "Maestra De Apoyo Por Hora" at bounding box center [340, 223] width 253 height 20
click at [513, 224] on div "2 días a la semana 2 horas diarias. [PERSON_NAME] Acta acuerdo + CAR" at bounding box center [509, 223] width 65 height 26
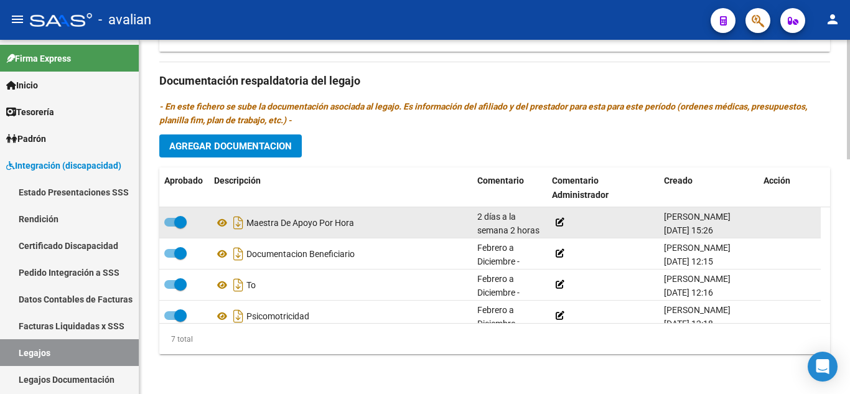
click at [499, 233] on span "2 días a la semana 2 horas diarias. [PERSON_NAME] Acta acuerdo + CAR" at bounding box center [510, 252] width 67 height 81
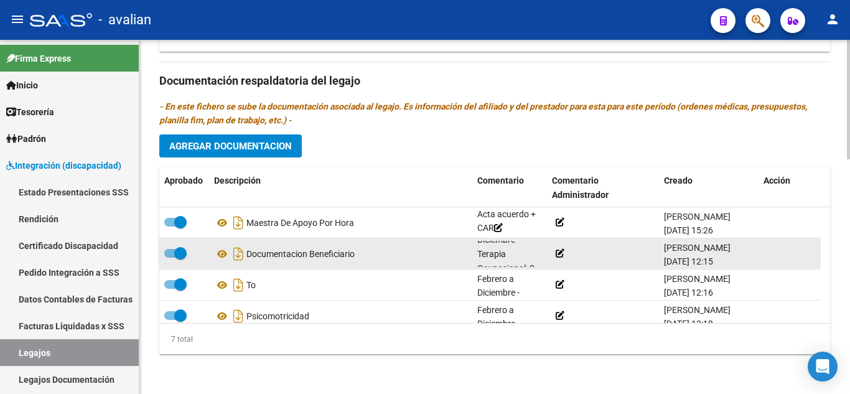
scroll to position [0, 0]
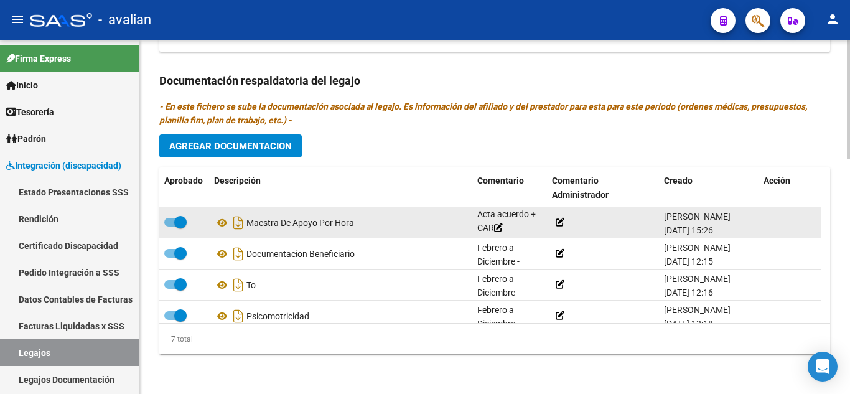
click at [494, 229] on icon at bounding box center [498, 227] width 9 height 9
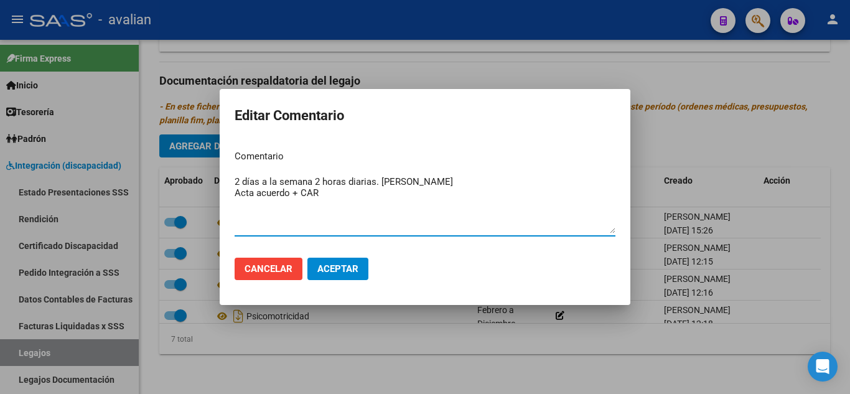
click at [233, 178] on mat-dialog-content "Comentario 2 días a la semana 2 horas diarias. [PERSON_NAME] Acta acuerdo + CAR…" at bounding box center [425, 194] width 411 height 108
click at [238, 181] on textarea "2 días a la semana 2 horas diarias. [PERSON_NAME] Acta acuerdo + CAR" at bounding box center [425, 204] width 381 height 59
type textarea "[PERSON_NAME] a [DATE] días a la semana 2 horas diarias. [PERSON_NAME] Acta acu…"
click at [325, 265] on span "Aceptar" at bounding box center [337, 268] width 41 height 11
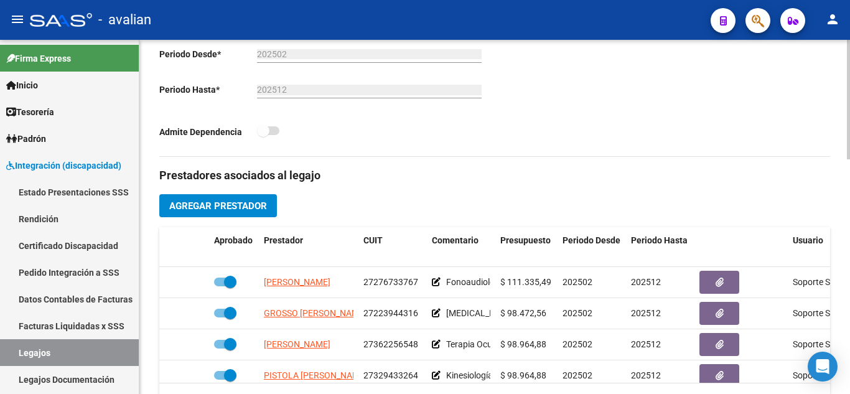
scroll to position [72, 0]
